Goal: Communication & Community: Participate in discussion

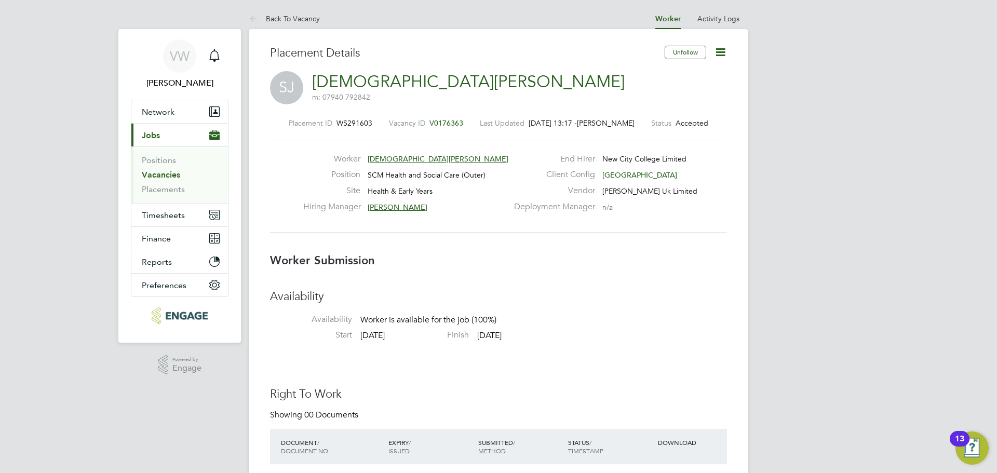
drag, startPoint x: 745, startPoint y: 1, endPoint x: 824, endPoint y: 34, distance: 86.1
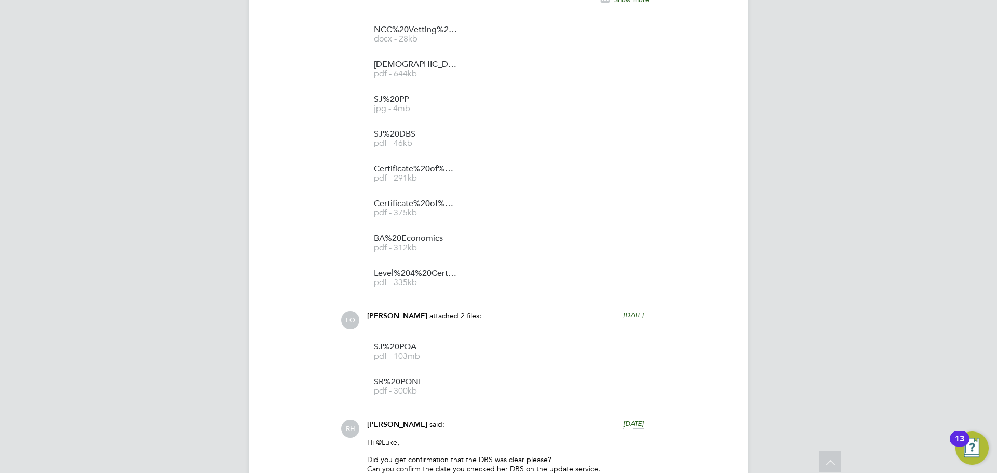
scroll to position [1921, 0]
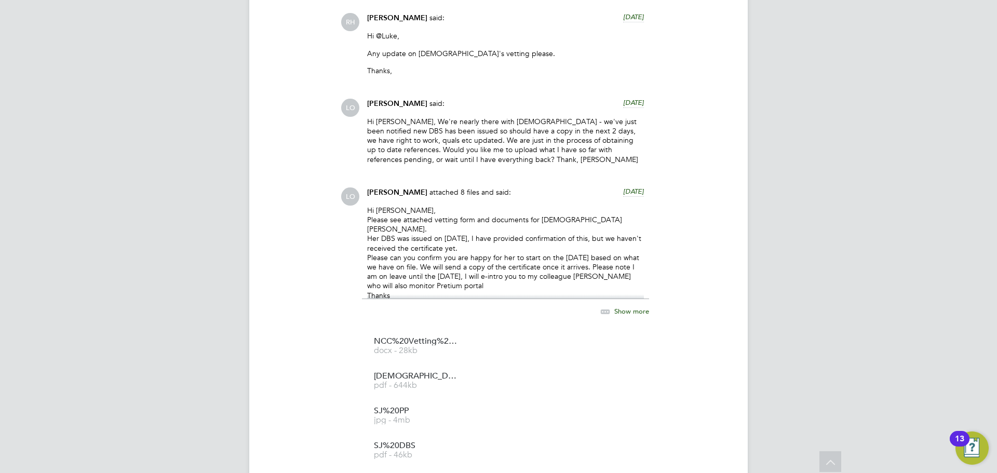
click at [679, 270] on div "LO Luke O'Neill attached 8 files and said: 5 days ago Hi Rufena, Please see att…" at bounding box center [534, 397] width 386 height 420
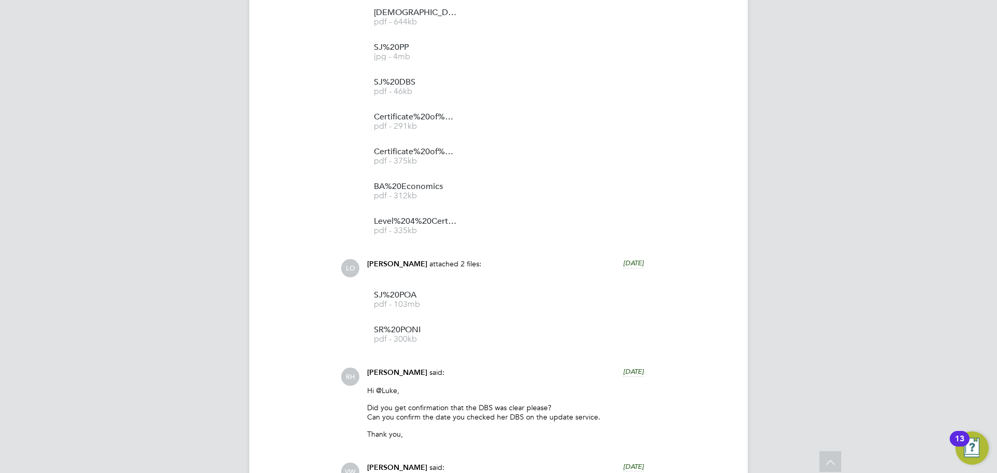
scroll to position [1921, 0]
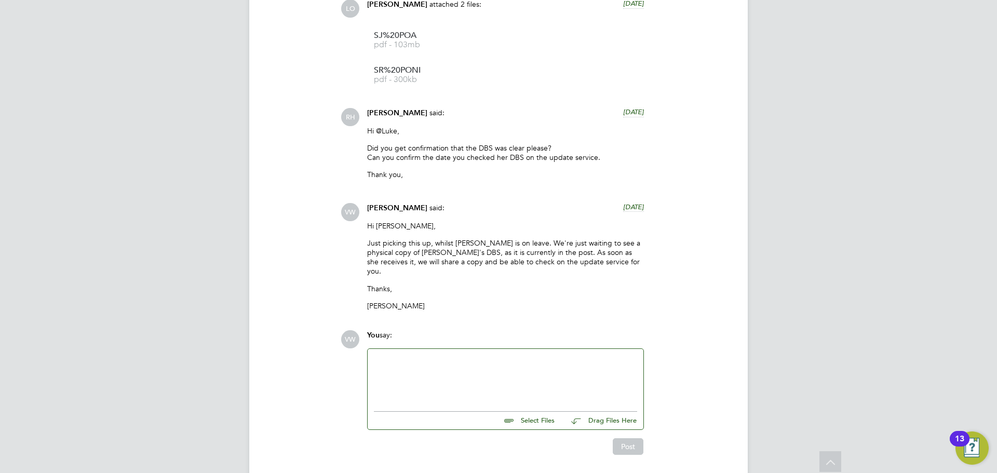
click at [532, 378] on div at bounding box center [505, 377] width 263 height 45
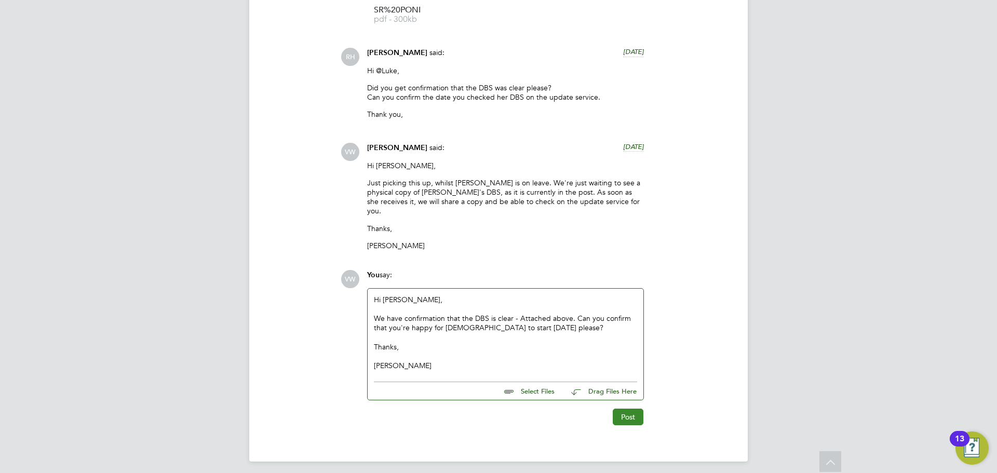
click at [638, 418] on button "Post" at bounding box center [628, 417] width 31 height 17
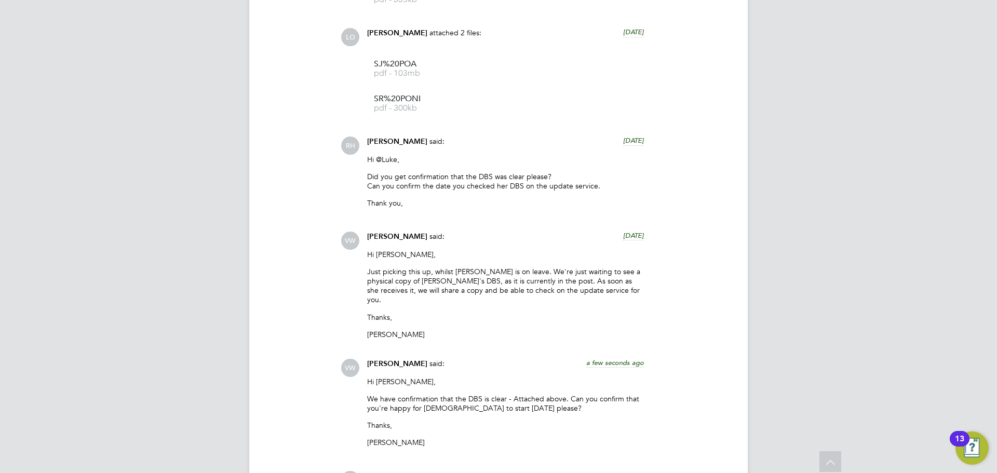
scroll to position [2063, 0]
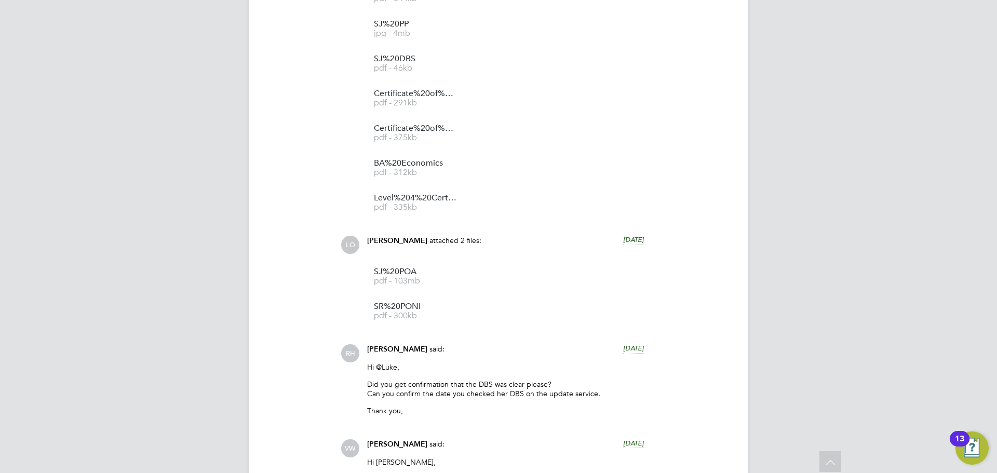
scroll to position [2063, 0]
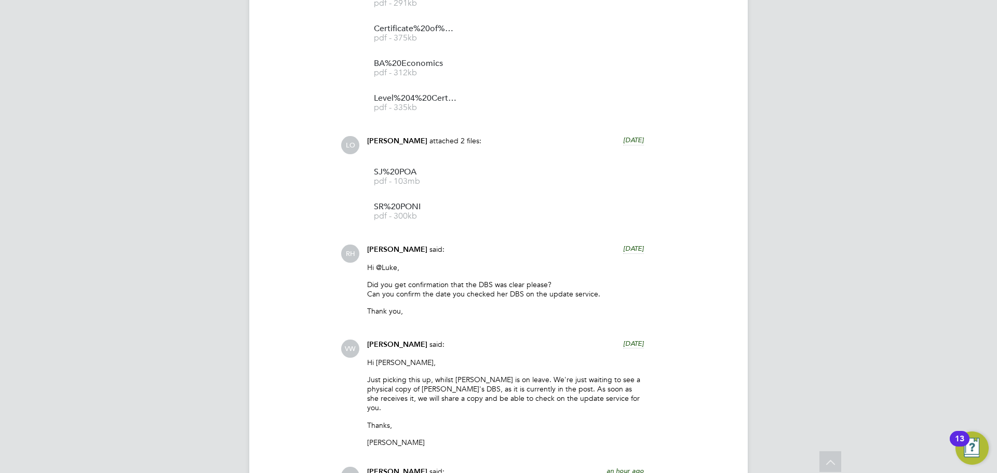
scroll to position [2063, 0]
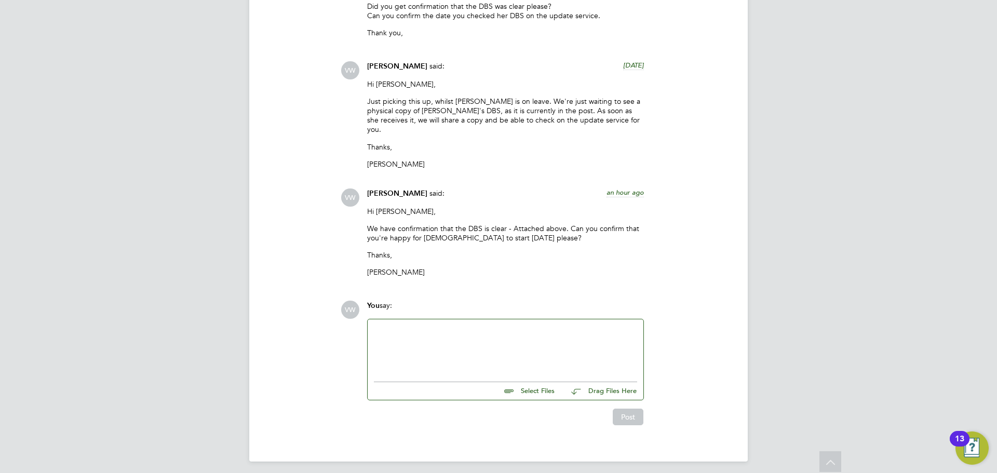
click at [519, 340] on div at bounding box center [505, 348] width 263 height 45
paste div
click at [432, 345] on div at bounding box center [505, 348] width 263 height 45
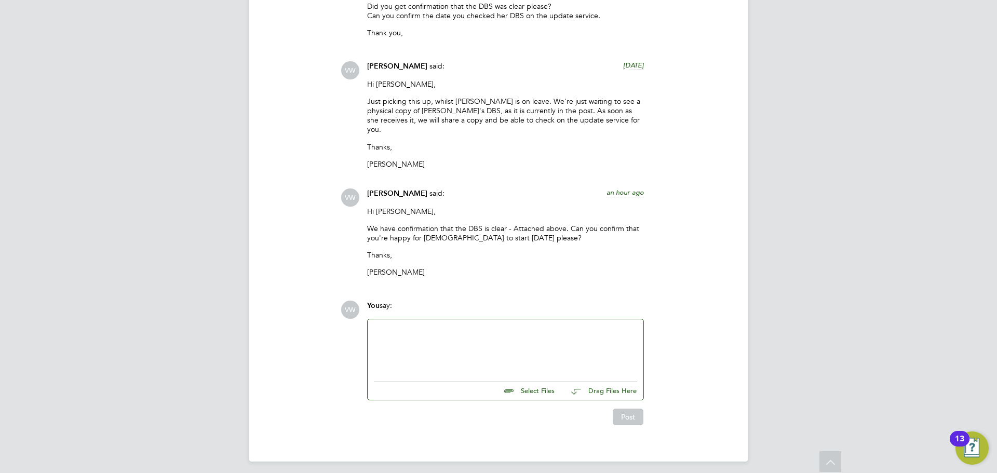
click at [537, 389] on input "file" at bounding box center [559, 389] width 156 height 15
type input "C:\fakepath\SJ DBS Update.png"
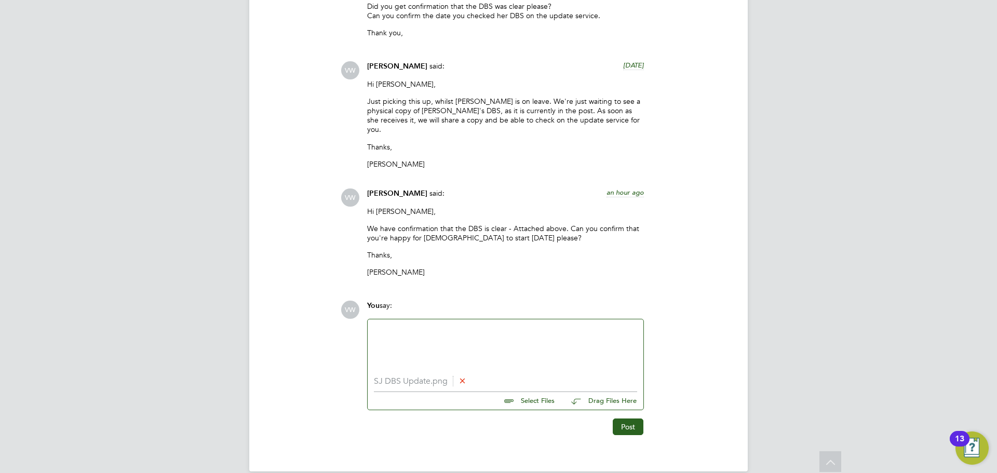
click at [427, 344] on div at bounding box center [505, 348] width 263 height 45
click at [629, 419] on button "Post" at bounding box center [628, 427] width 31 height 17
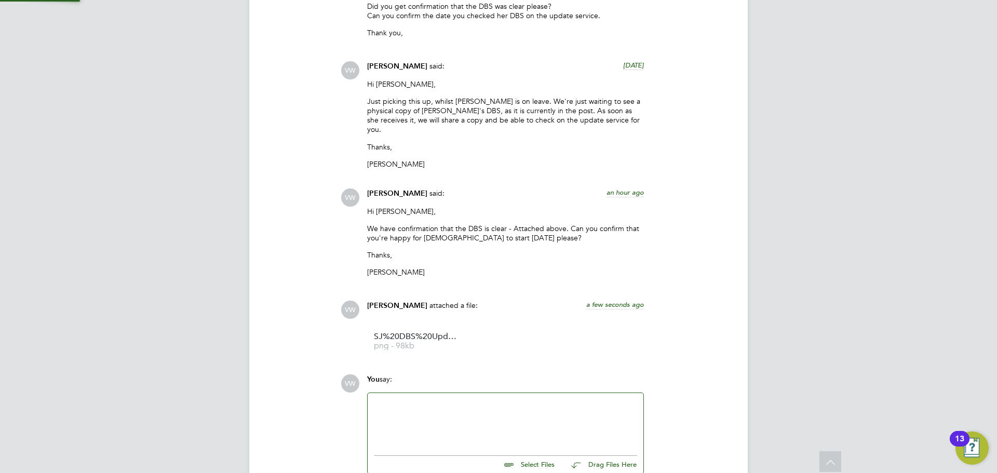
scroll to position [2137, 0]
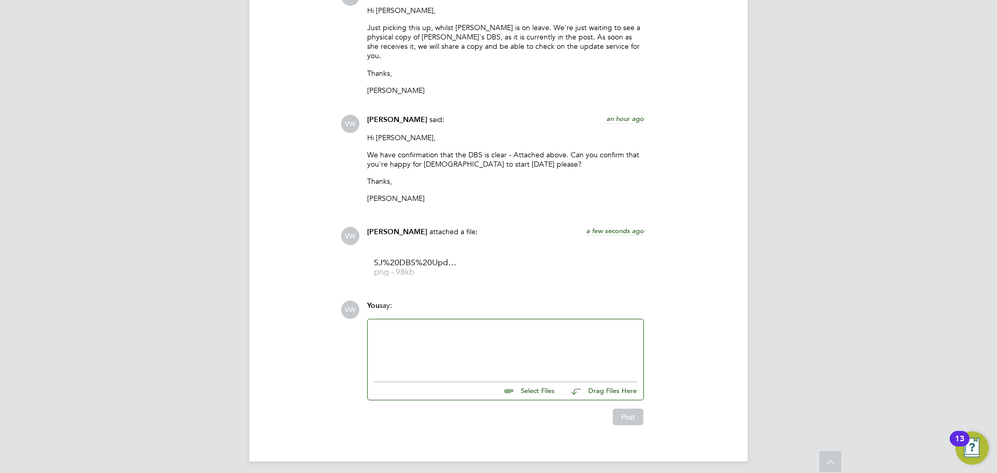
click at [501, 350] on div at bounding box center [505, 348] width 263 height 45
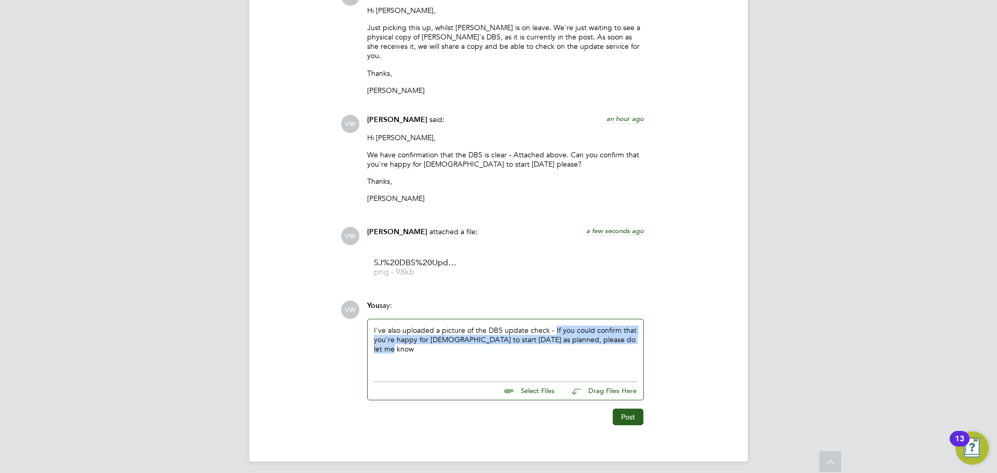
drag, startPoint x: 501, startPoint y: 350, endPoint x: 554, endPoint y: 323, distance: 59.5
click at [554, 326] on div "I've also uploaded a picture of the DBS update check - If you could confirm tha…" at bounding box center [505, 348] width 263 height 45
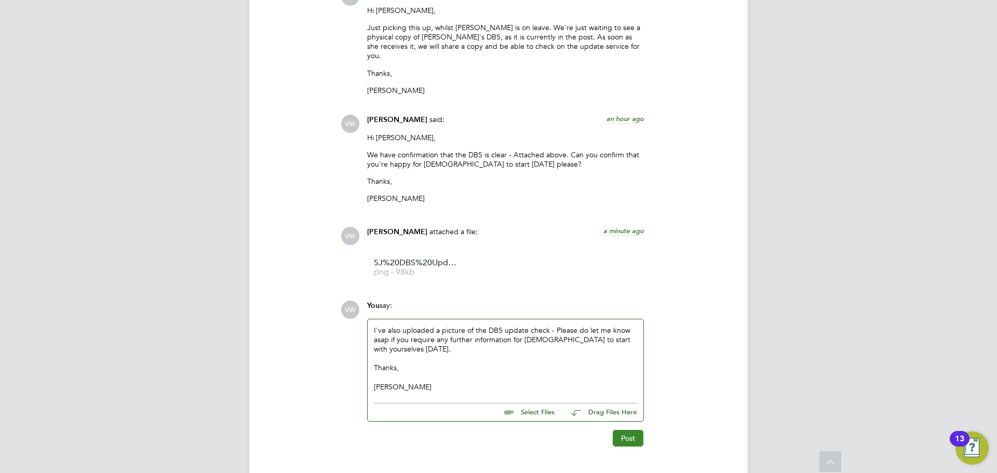
click at [637, 430] on button "Post" at bounding box center [628, 438] width 31 height 17
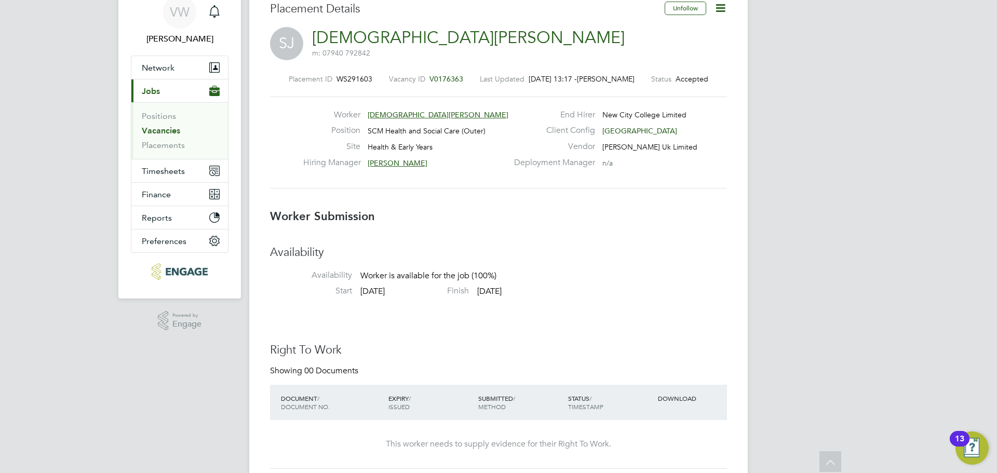
scroll to position [0, 0]
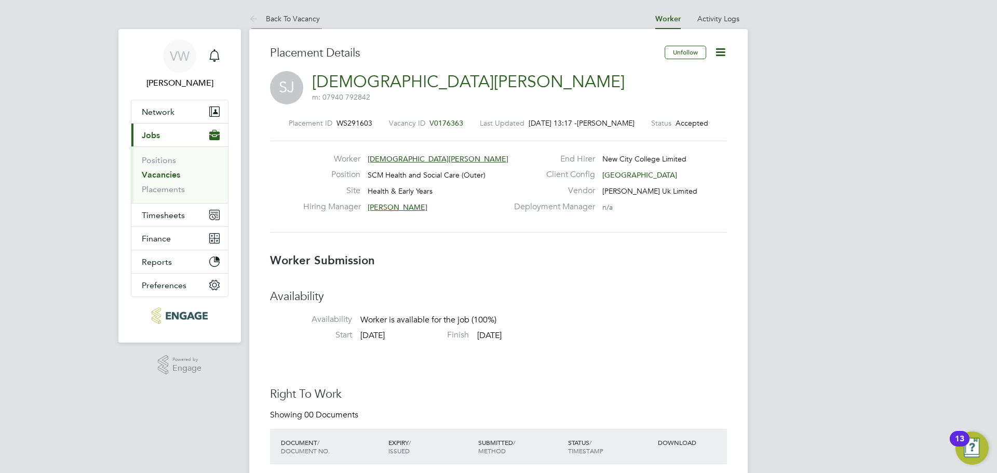
click at [268, 21] on link "Back To Vacancy" at bounding box center [284, 18] width 71 height 9
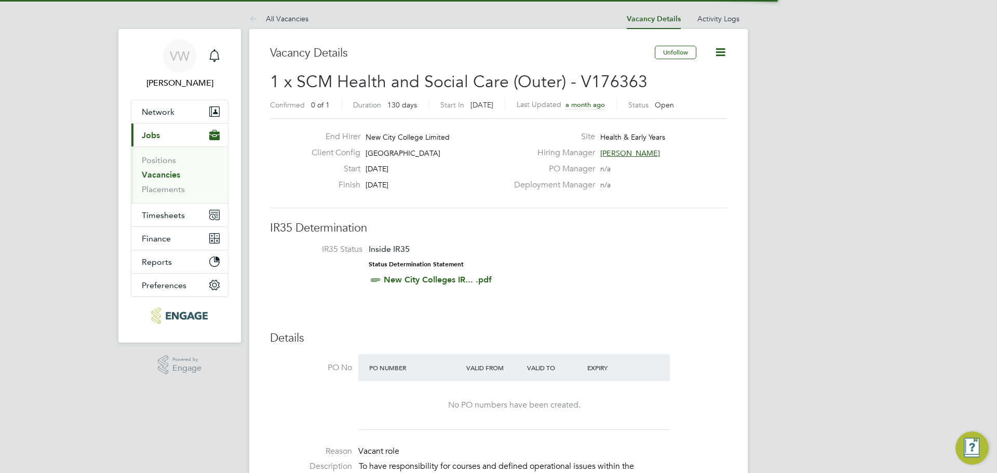
scroll to position [18, 90]
click at [268, 21] on link "All Vacancies" at bounding box center [278, 18] width 59 height 9
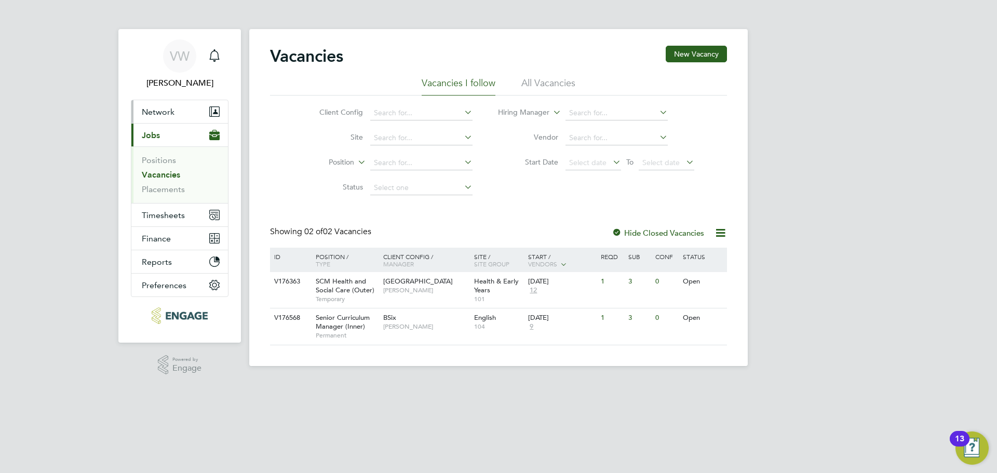
click at [156, 113] on span "Network" at bounding box center [158, 112] width 33 height 10
click at [185, 209] on button "Timesheets" at bounding box center [179, 215] width 97 height 23
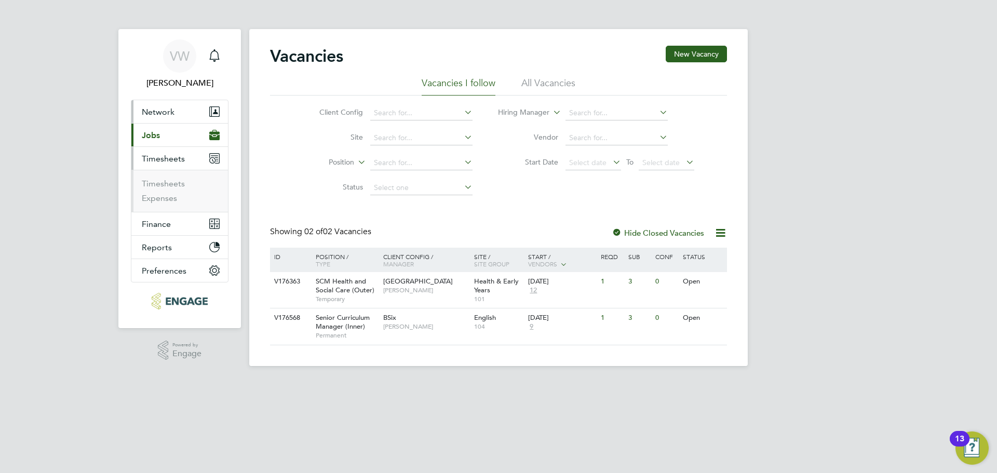
click at [178, 111] on button "Network" at bounding box center [179, 111] width 97 height 23
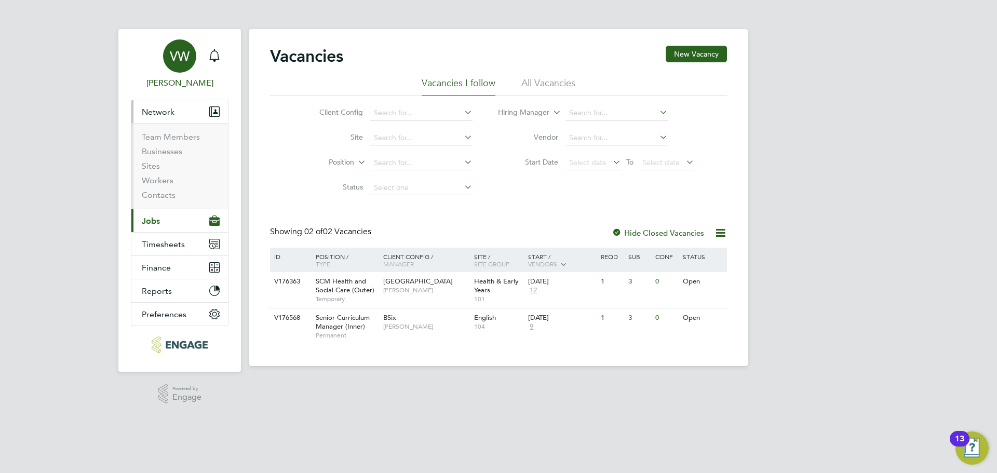
click at [177, 49] on span "VW" at bounding box center [180, 56] width 20 height 14
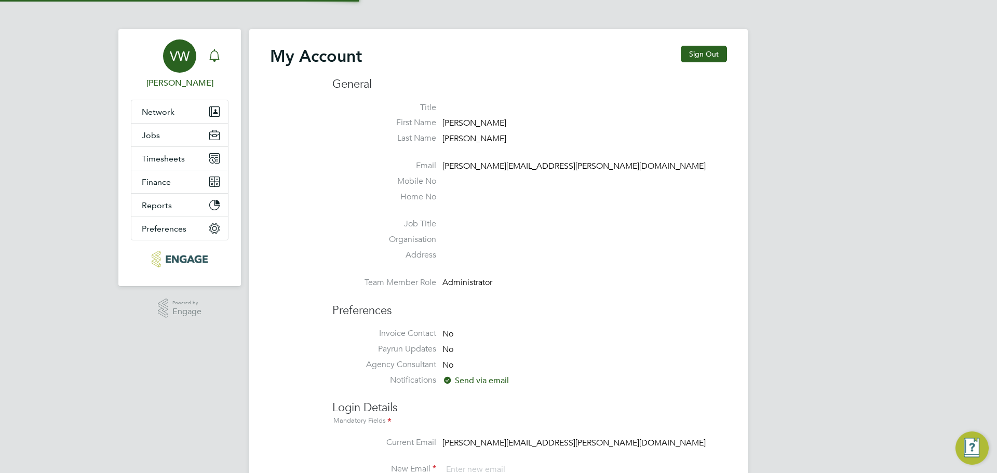
type input "vicky.wilson@morganhunt.com"
click at [216, 53] on icon "Main navigation" at bounding box center [214, 55] width 12 height 12
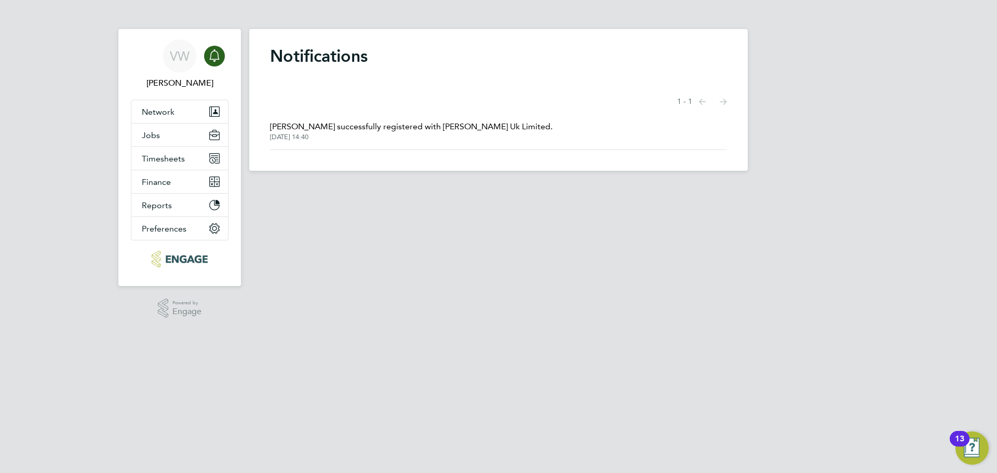
click at [372, 139] on span "07 Aug 2025, 14:40" at bounding box center [411, 137] width 282 height 8
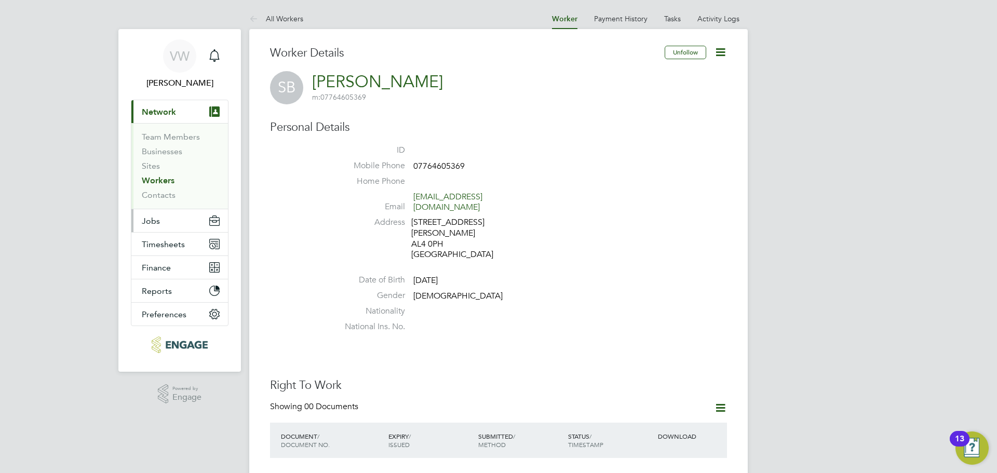
click at [169, 219] on button "Jobs" at bounding box center [179, 220] width 97 height 23
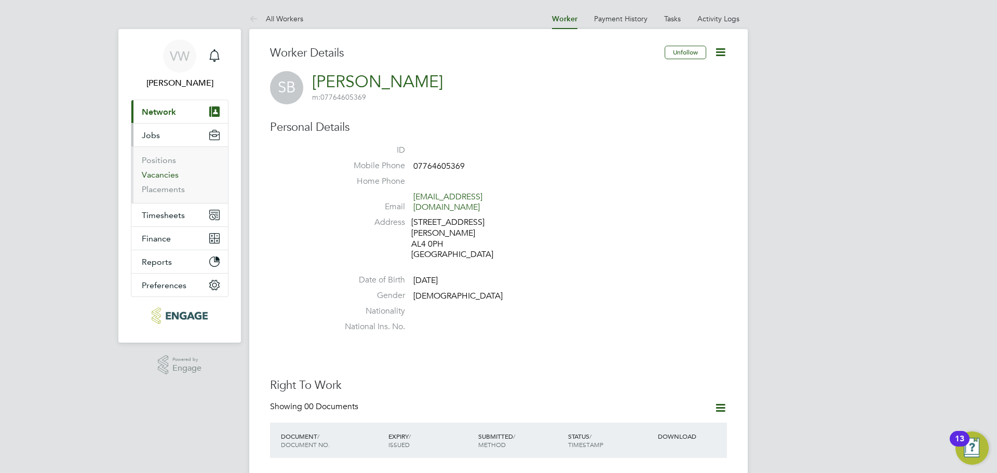
click at [168, 176] on link "Vacancies" at bounding box center [160, 175] width 37 height 10
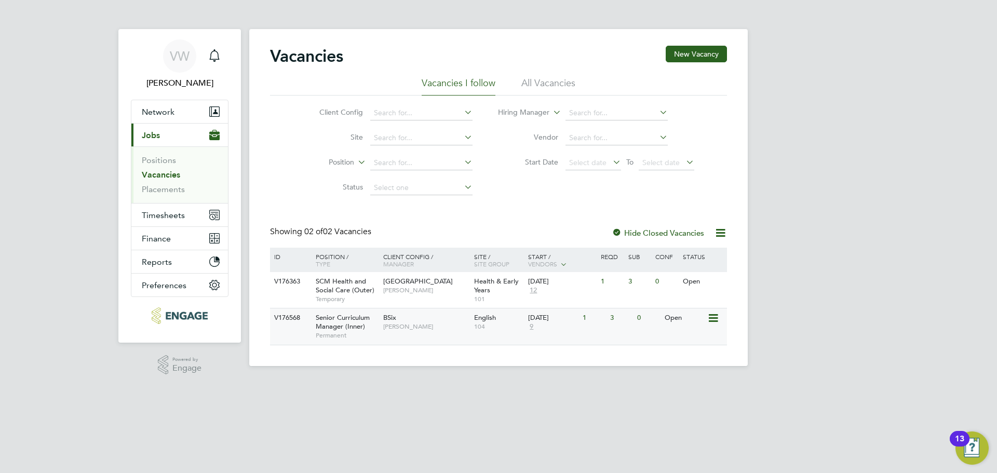
click at [354, 329] on span "Senior Curriculum Manager (Inner)" at bounding box center [343, 322] width 54 height 18
click at [213, 44] on link "Notifications 1" at bounding box center [214, 55] width 21 height 33
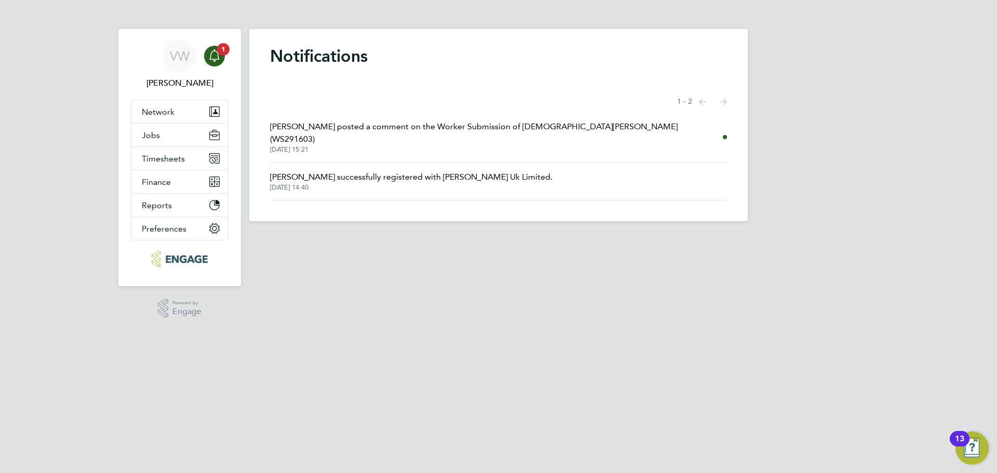
click at [359, 123] on span "Rufena Haque posted a comment on the Worker Submission of Shaista Javed (WS2916…" at bounding box center [496, 132] width 453 height 25
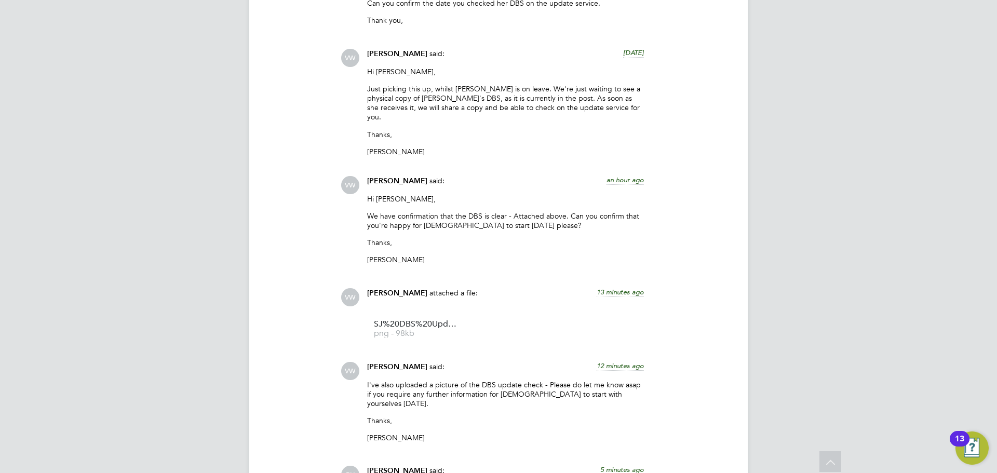
scroll to position [2275, 0]
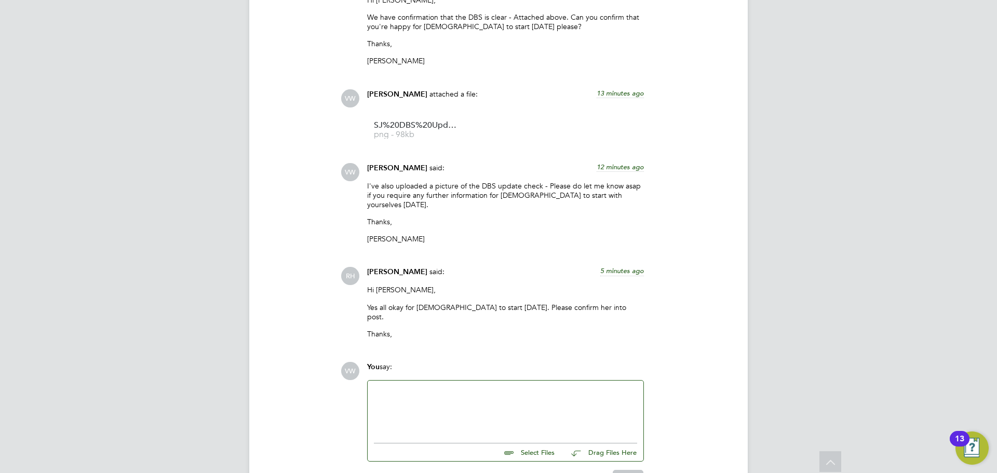
click at [454, 399] on div at bounding box center [505, 409] width 263 height 45
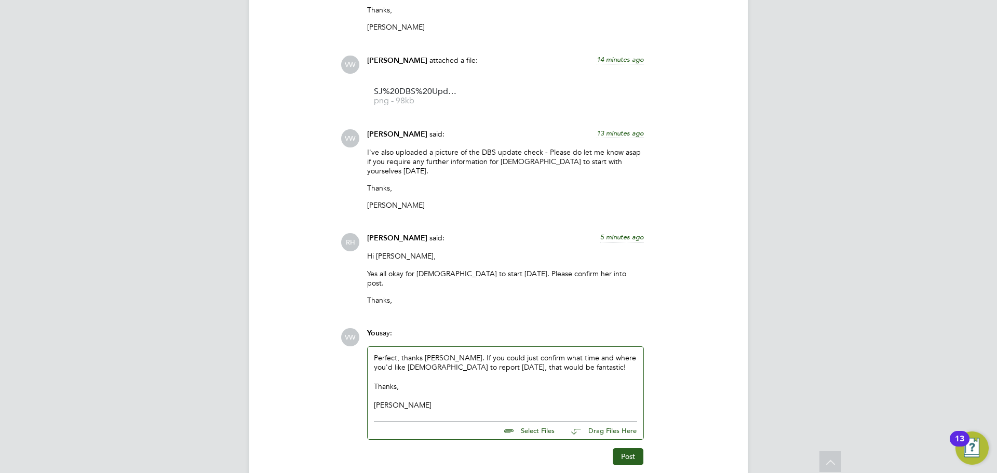
scroll to position [2326, 0]
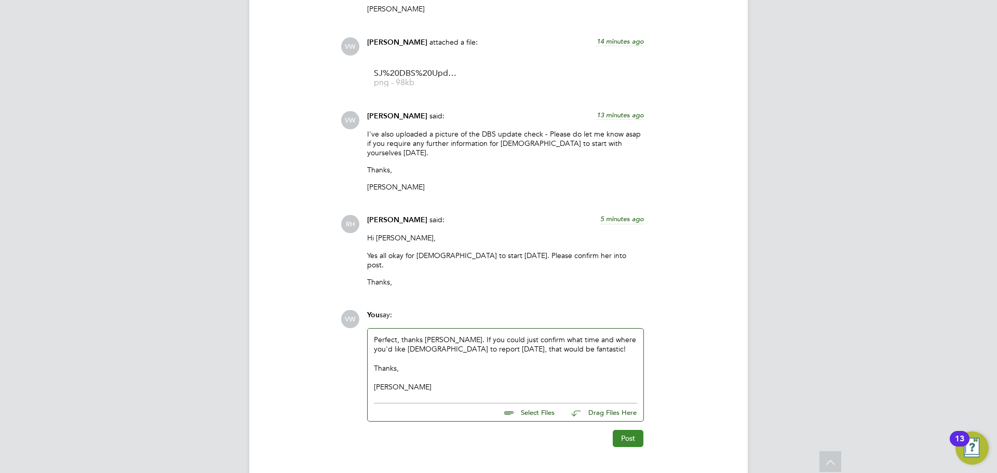
click at [623, 430] on button "Post" at bounding box center [628, 438] width 31 height 17
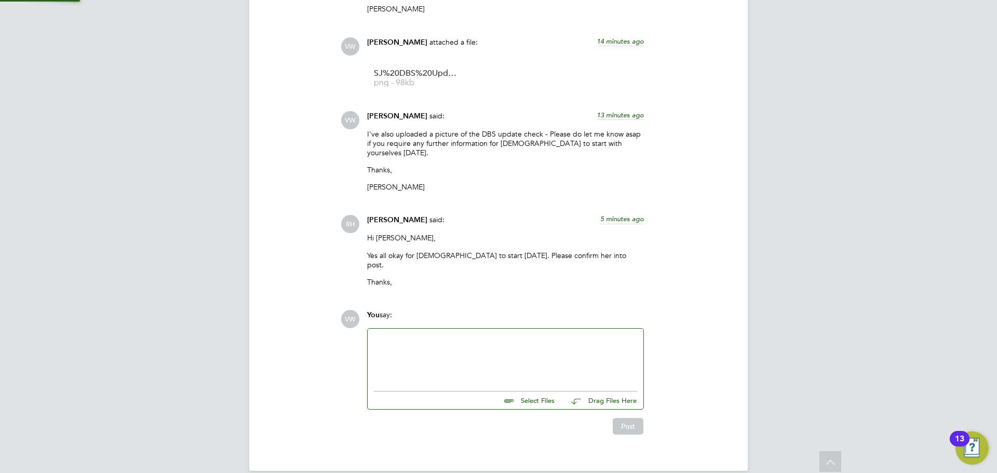
scroll to position [2421, 0]
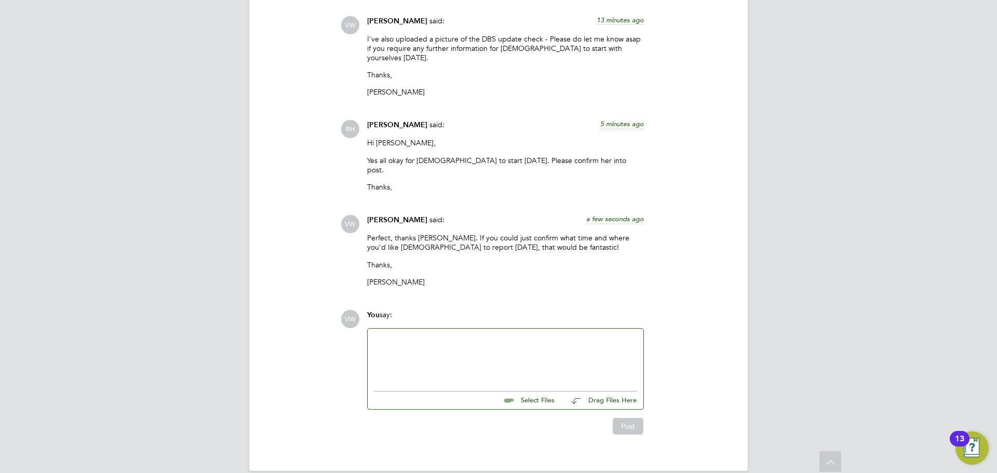
click at [694, 367] on div "VW You say: Select Files Drag Files Here Drop your files here Post" at bounding box center [534, 372] width 386 height 125
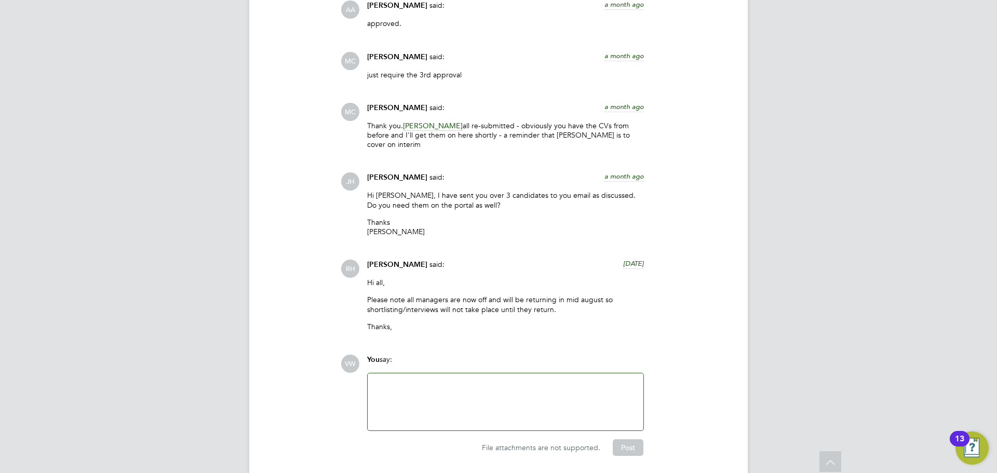
scroll to position [1506, 0]
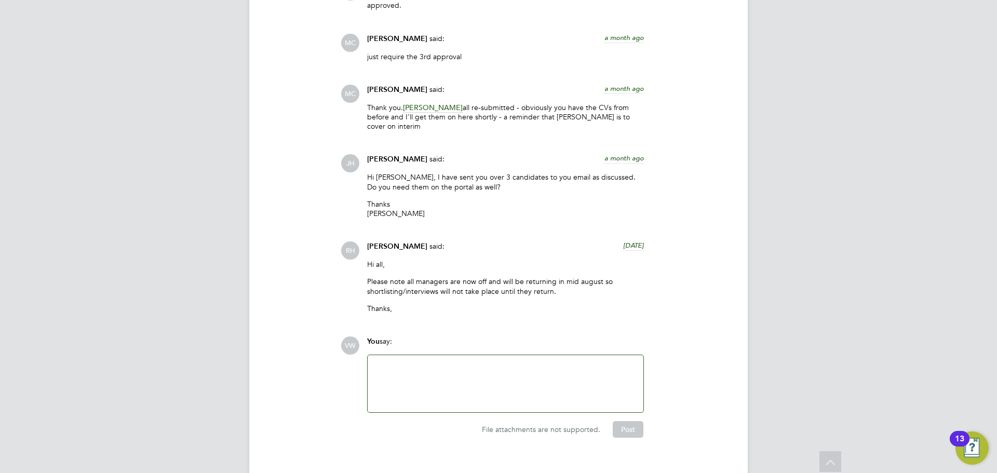
click at [300, 309] on div "Operational Instructions & Comments (7) Comments on this page are visible to al…" at bounding box center [498, 115] width 457 height 645
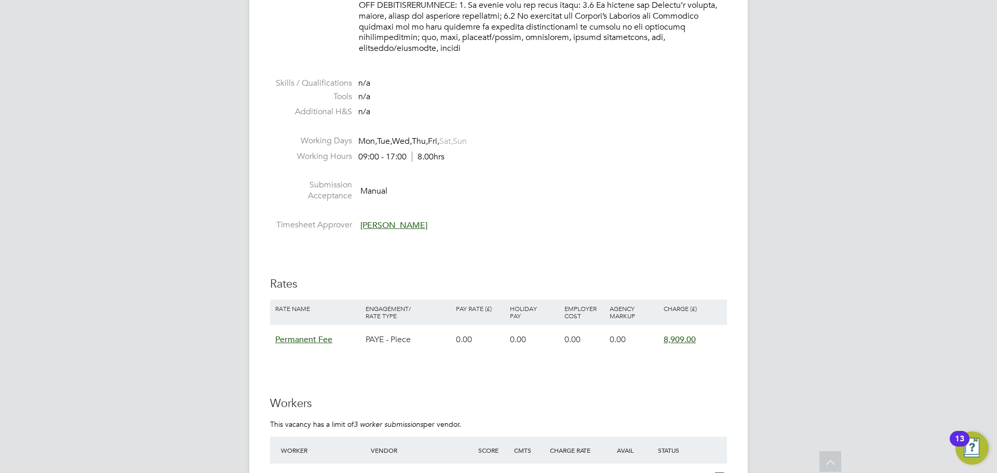
scroll to position [415, 0]
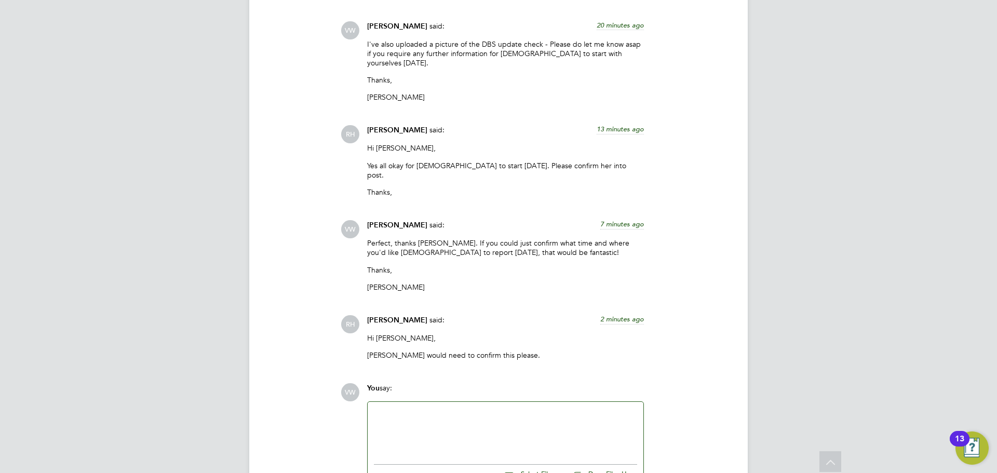
scroll to position [2489, 0]
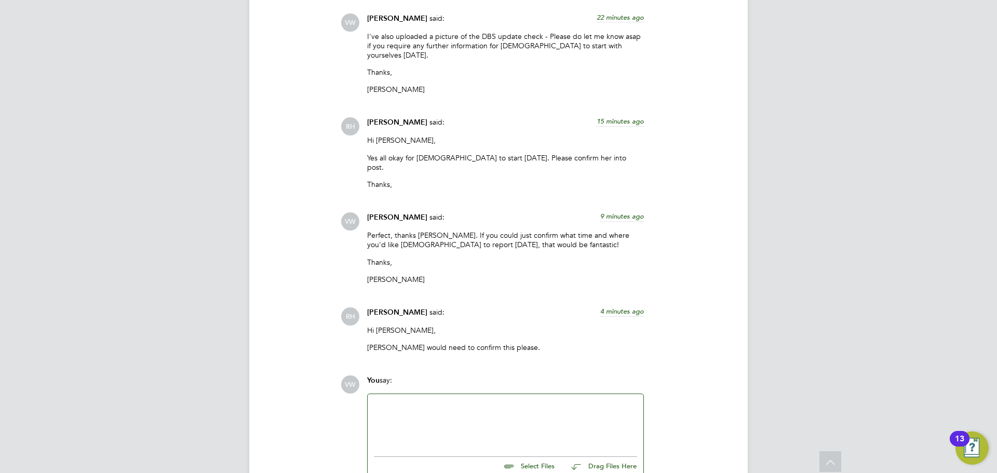
scroll to position [2386, 0]
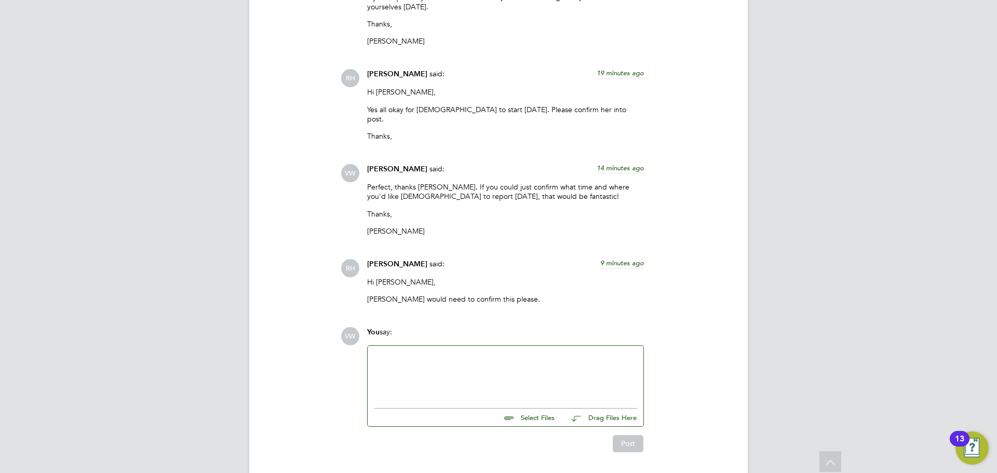
scroll to position [2489, 0]
